Goal: Information Seeking & Learning: Find specific fact

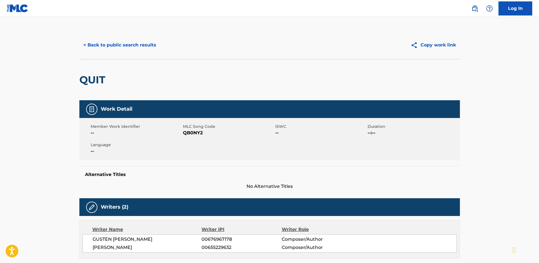
click at [108, 38] on button "< Back to public search results" at bounding box center [119, 45] width 81 height 14
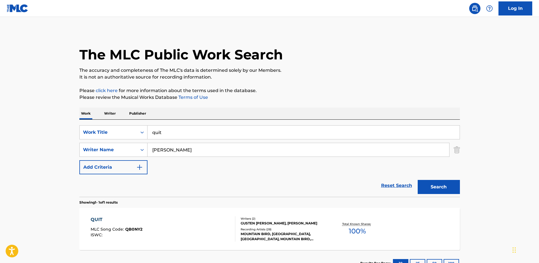
scroll to position [11, 0]
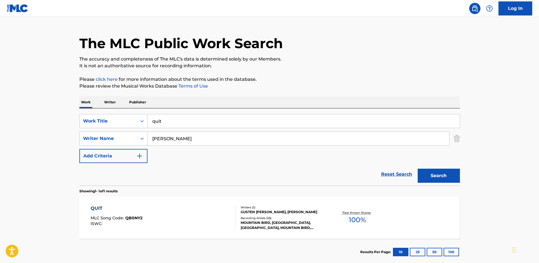
drag, startPoint x: 198, startPoint y: 119, endPoint x: 139, endPoint y: 104, distance: 61.0
click at [139, 105] on div "Work Writer Publisher SearchWithCriteria18a3d5e6-887c-4169-865f-3d52a9f5d1a7 Wo…" at bounding box center [269, 180] width 381 height 169
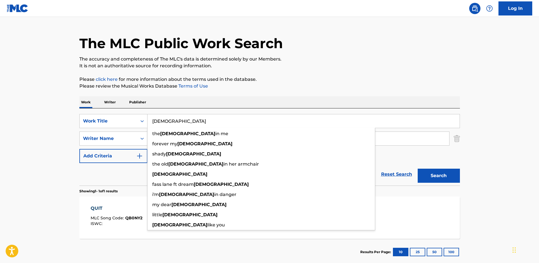
type input "[DEMOGRAPHIC_DATA]"
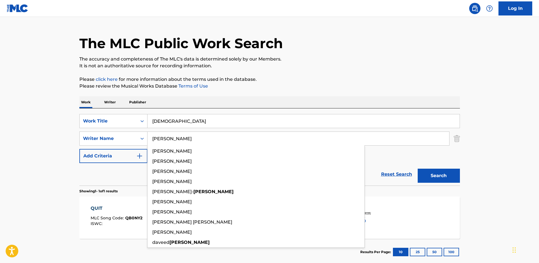
click at [418, 169] on button "Search" at bounding box center [439, 176] width 42 height 14
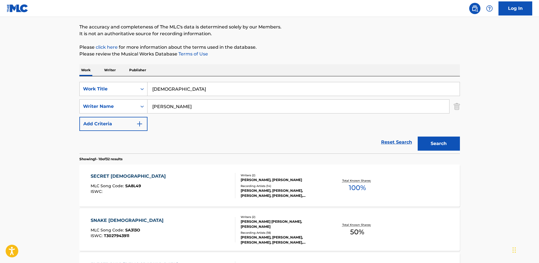
scroll to position [0, 0]
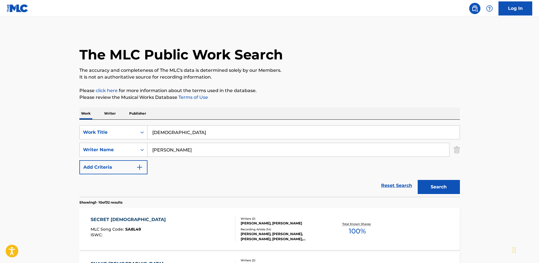
click at [153, 149] on input "[PERSON_NAME]" at bounding box center [298, 150] width 302 height 14
click at [418, 180] on button "Search" at bounding box center [439, 187] width 42 height 14
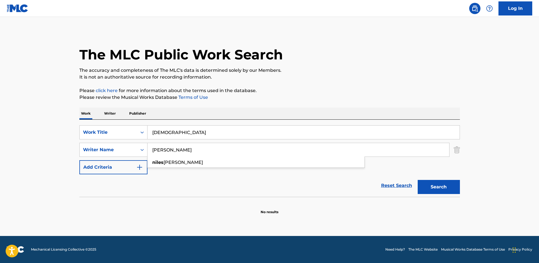
click at [418, 180] on button "Search" at bounding box center [439, 187] width 42 height 14
drag, startPoint x: 164, startPoint y: 151, endPoint x: 127, endPoint y: 151, distance: 37.4
click at [127, 151] on div "SearchWithCriteria48b7e288-1d0a-4058-bef0-5c26d7bf6304 Writer Name [PERSON_NAME]" at bounding box center [269, 150] width 381 height 14
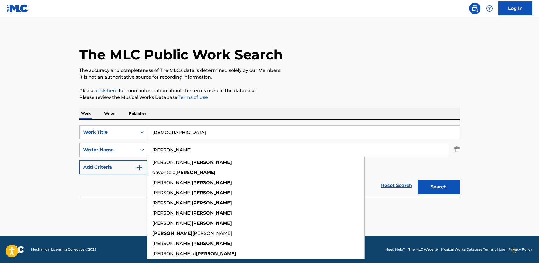
type input "[PERSON_NAME]"
click at [418, 180] on button "Search" at bounding box center [439, 187] width 42 height 14
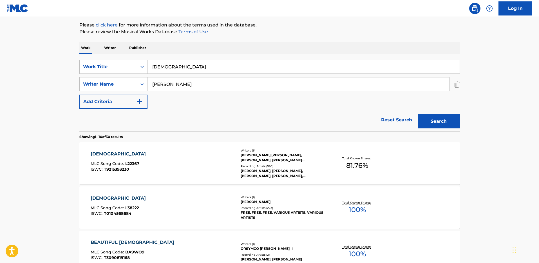
scroll to position [117, 0]
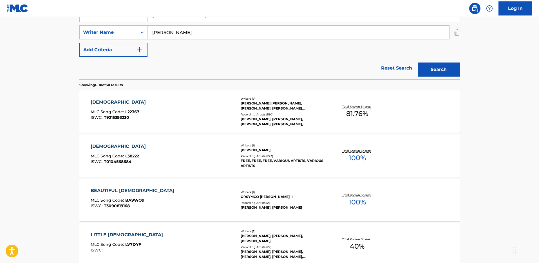
click at [39, 127] on main "The MLC Public Work Search The accuracy and completeness of The MLC's data is d…" at bounding box center [269, 231] width 539 height 663
click at [100, 105] on div "[DEMOGRAPHIC_DATA]" at bounding box center [120, 102] width 58 height 7
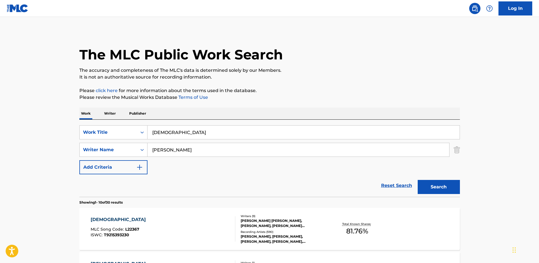
scroll to position [117, 0]
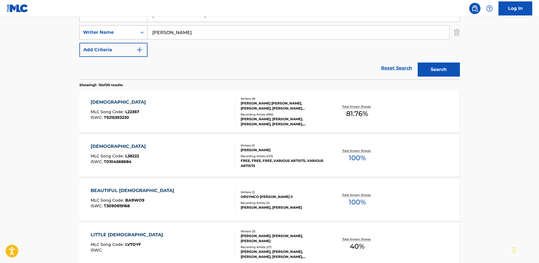
drag, startPoint x: 174, startPoint y: 34, endPoint x: 132, endPoint y: 35, distance: 42.0
click at [132, 35] on div "SearchWithCriteria48b7e288-1d0a-4058-bef0-5c26d7bf6304 Writer Name [PERSON_NAME]" at bounding box center [269, 32] width 381 height 14
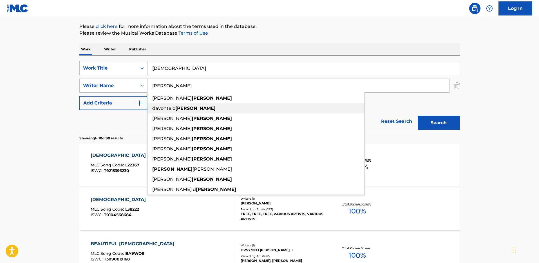
scroll to position [0, 0]
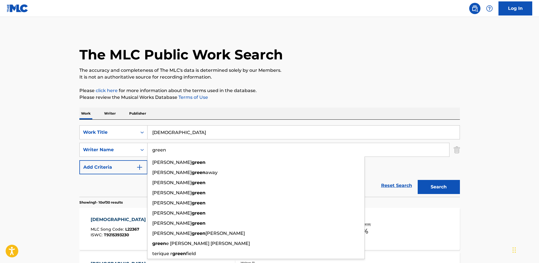
type input "green"
click at [418, 180] on button "Search" at bounding box center [439, 187] width 42 height 14
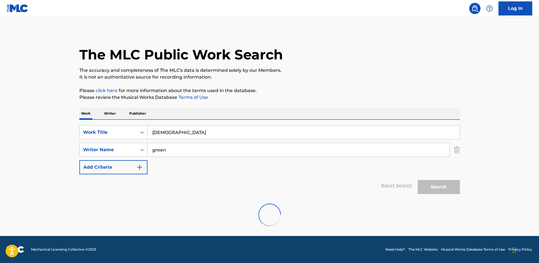
click at [193, 130] on input "[DEMOGRAPHIC_DATA]" at bounding box center [303, 133] width 312 height 14
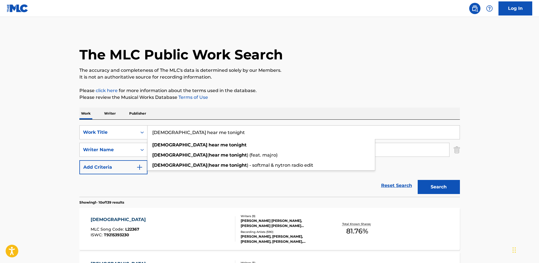
type input "[DEMOGRAPHIC_DATA] hear me tonight"
click at [418, 180] on button "Search" at bounding box center [439, 187] width 42 height 14
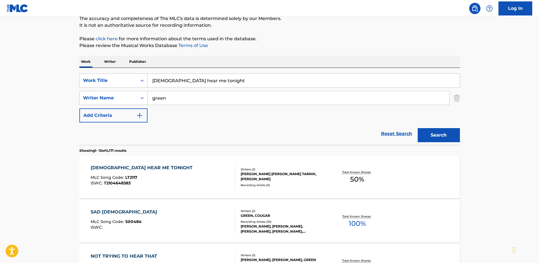
scroll to position [118, 0]
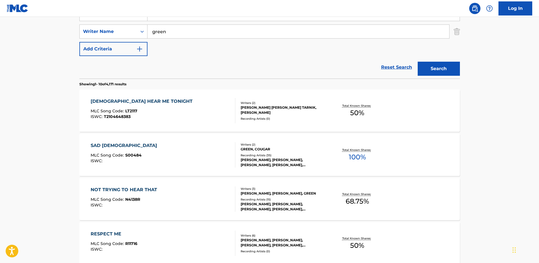
click at [120, 108] on div "[DEMOGRAPHIC_DATA] HEAR ME TONIGHT MLC Song Code : LT2117 ISWC : T2104648383" at bounding box center [143, 110] width 105 height 25
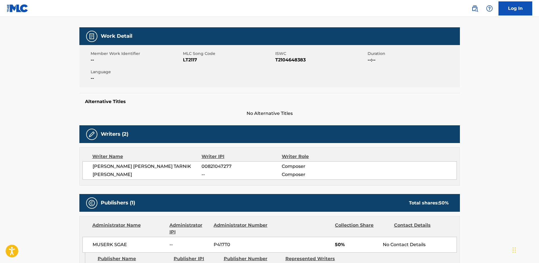
scroll to position [146, 0]
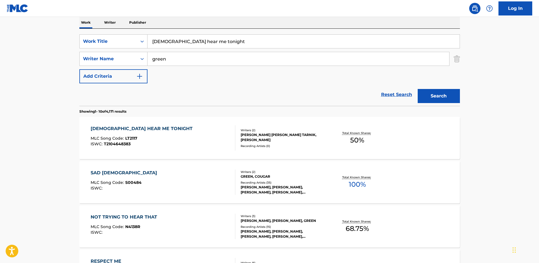
scroll to position [68, 0]
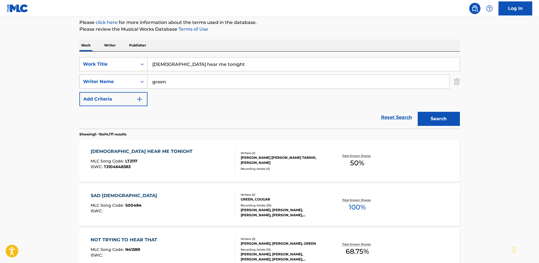
drag, startPoint x: 178, startPoint y: 84, endPoint x: 145, endPoint y: 79, distance: 33.0
click at [145, 80] on div "SearchWithCriteria48b7e288-1d0a-4058-bef0-5c26d7bf6304 Writer Name green" at bounding box center [269, 82] width 381 height 14
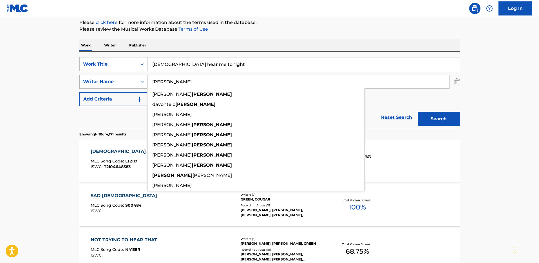
type input "[PERSON_NAME]"
click at [418, 112] on button "Search" at bounding box center [439, 119] width 42 height 14
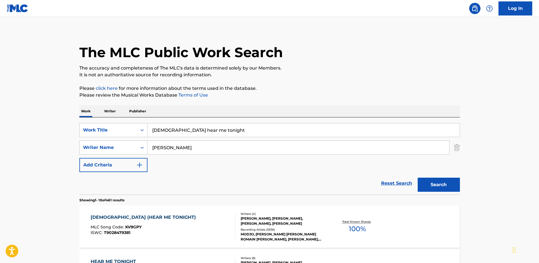
scroll to position [55, 0]
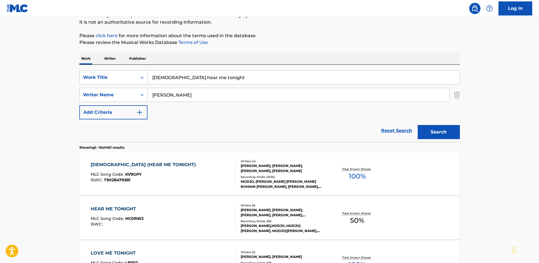
click at [118, 164] on div "[DEMOGRAPHIC_DATA] (HEAR ME TONIGHT)" at bounding box center [145, 164] width 108 height 7
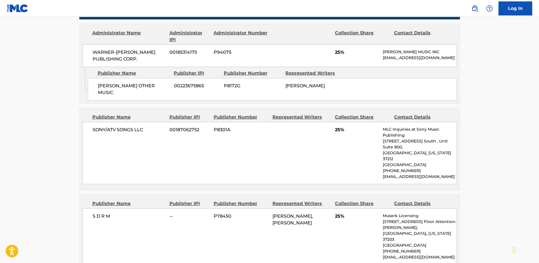
scroll to position [598, 0]
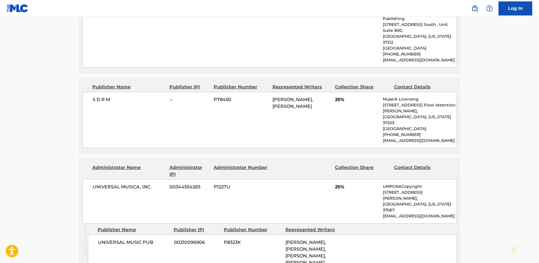
drag, startPoint x: 283, startPoint y: 150, endPoint x: 352, endPoint y: 177, distance: 74.3
click at [352, 234] on div "UNIVERSAL MUSIC PUB 00210096906 P8323K [PERSON_NAME], [PERSON_NAME], [PERSON_NA…" at bounding box center [272, 252] width 369 height 36
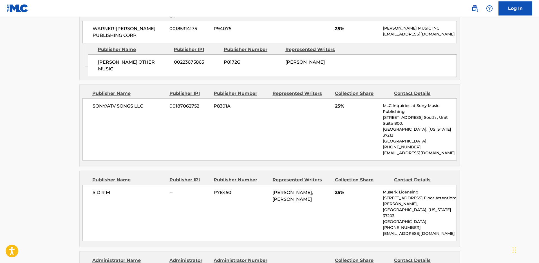
scroll to position [529, 0]
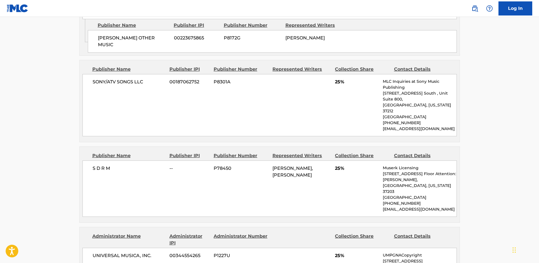
click at [26, 130] on main "< Back to public search results Copy work link [DEMOGRAPHIC_DATA] (HEAR ME TONI…" at bounding box center [269, 23] width 539 height 1073
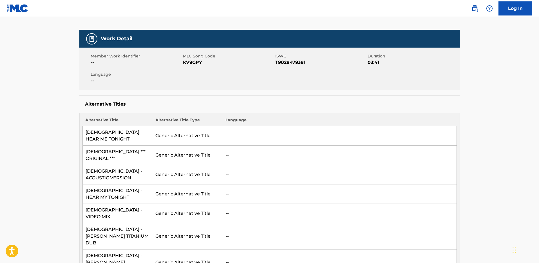
scroll to position [120, 0]
